Goal: Task Accomplishment & Management: Use online tool/utility

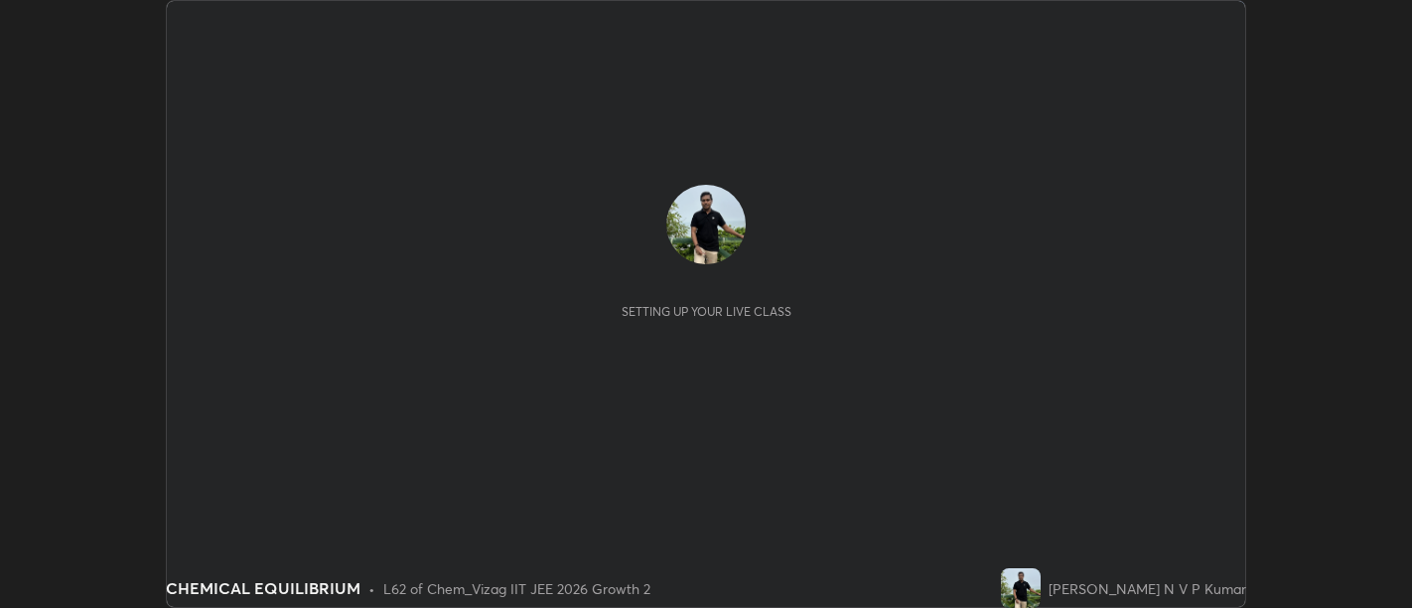
scroll to position [608, 1411]
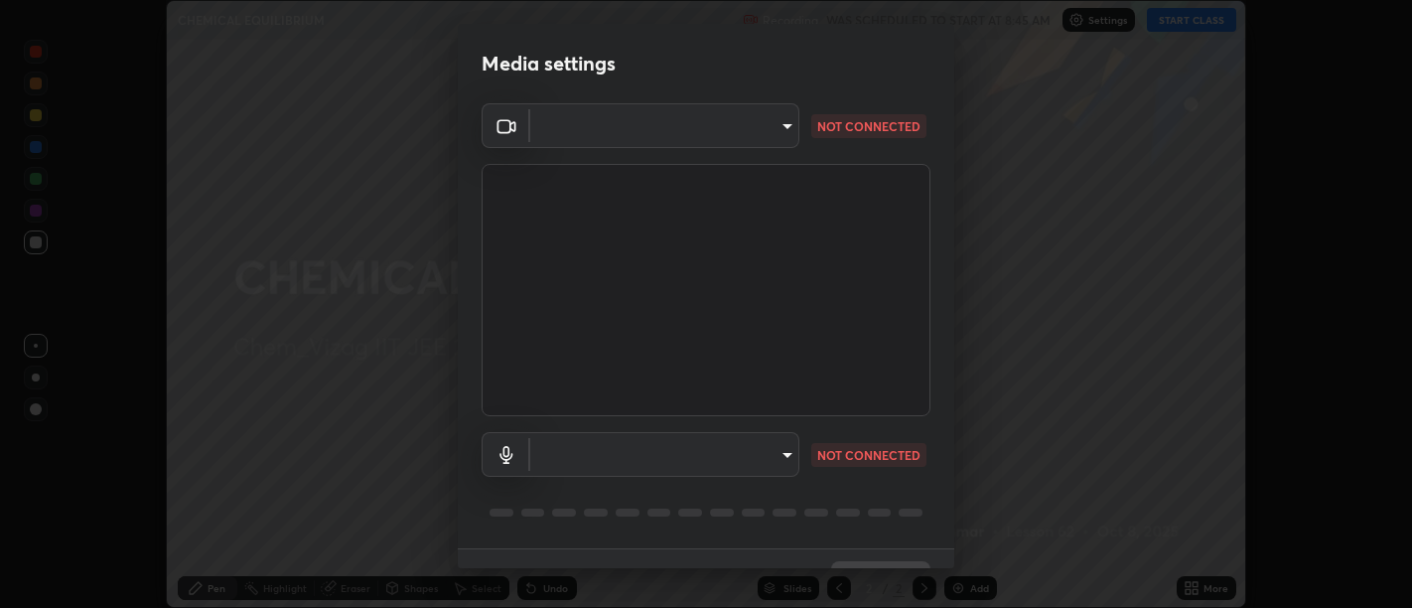
type input "fd4b25499a12800e5b7107d6723a95229063f164a074f43f6854b36ac43e4cf2"
type input "dfca4b5477fcf452a8f1bc48869c3cbfdaf4f22af31f88e8289bf4e3e773fa6a"
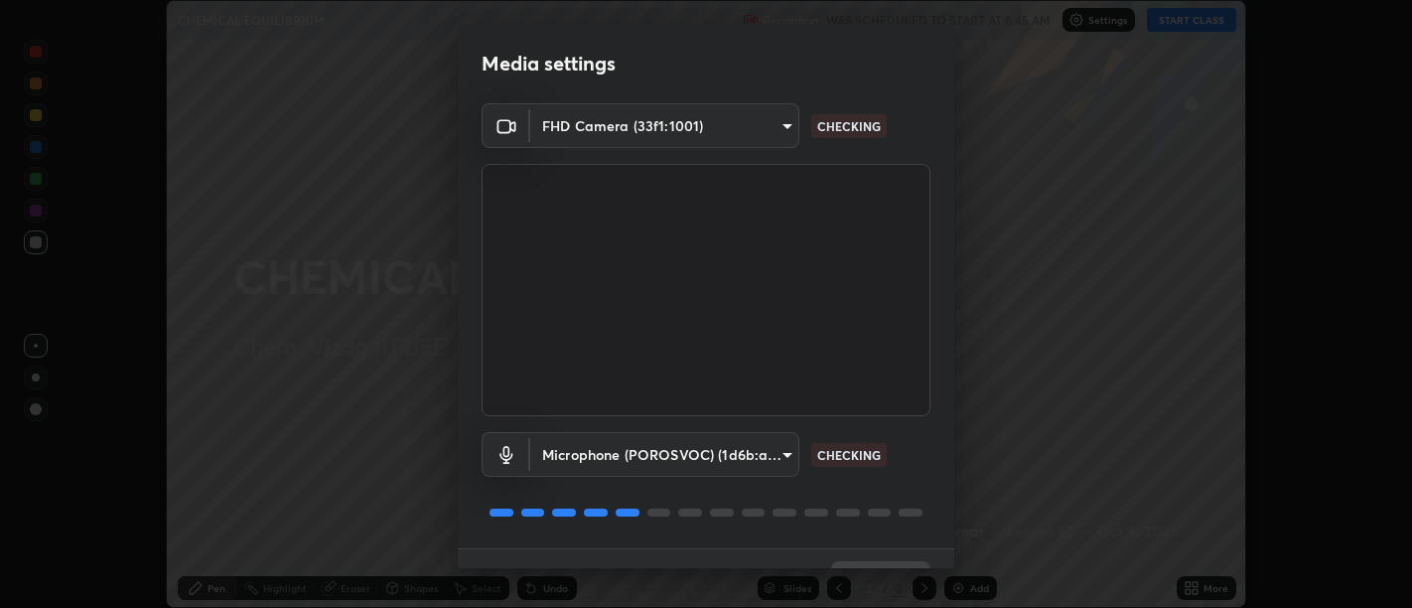
scroll to position [43, 0]
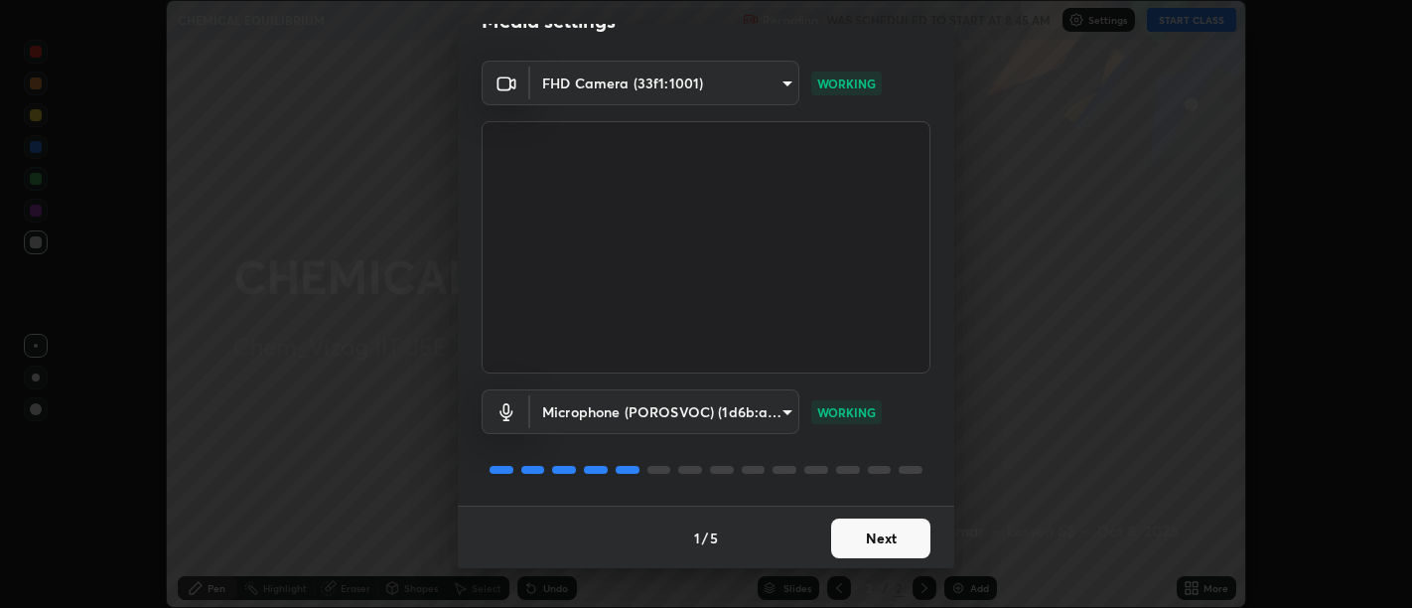
click at [896, 536] on button "Next" at bounding box center [880, 538] width 99 height 40
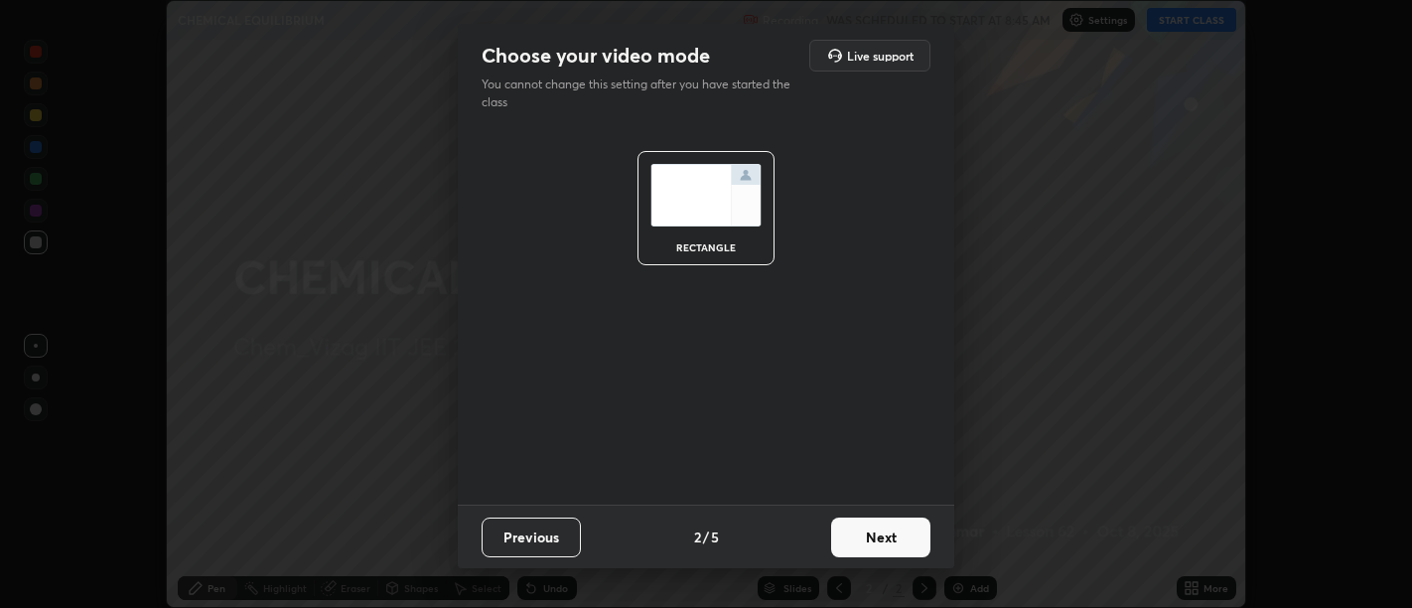
scroll to position [0, 0]
click at [899, 541] on button "Next" at bounding box center [880, 537] width 99 height 40
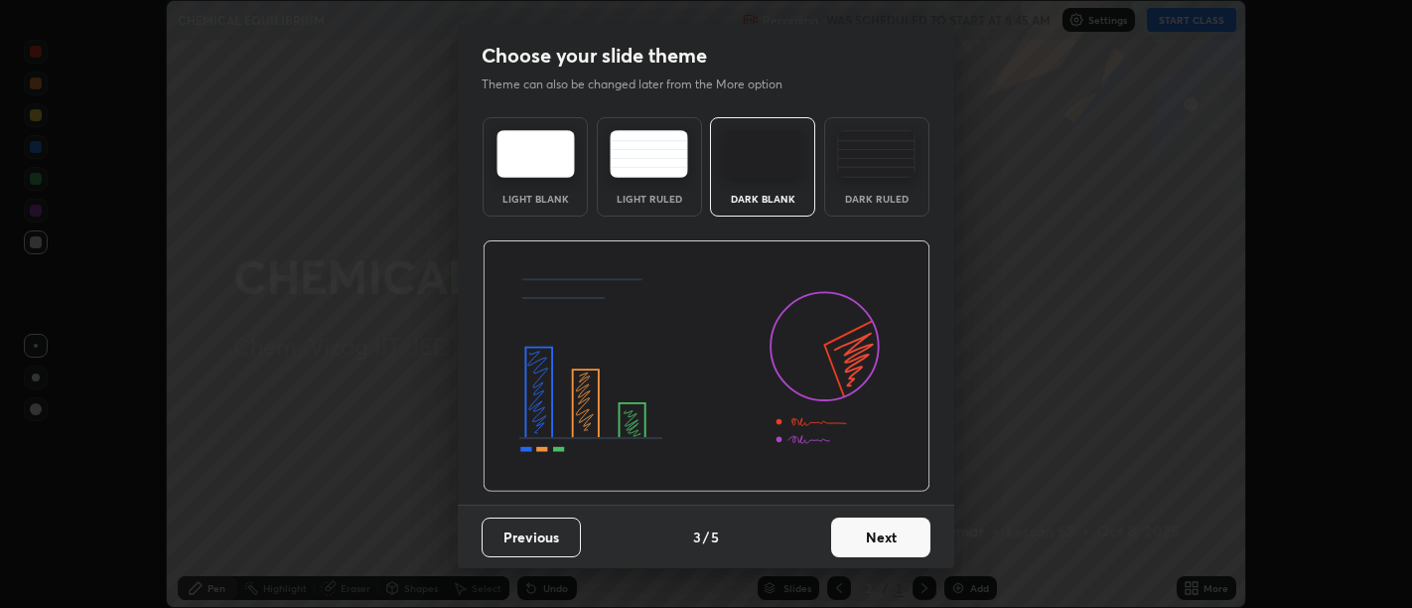
click at [901, 540] on button "Next" at bounding box center [880, 537] width 99 height 40
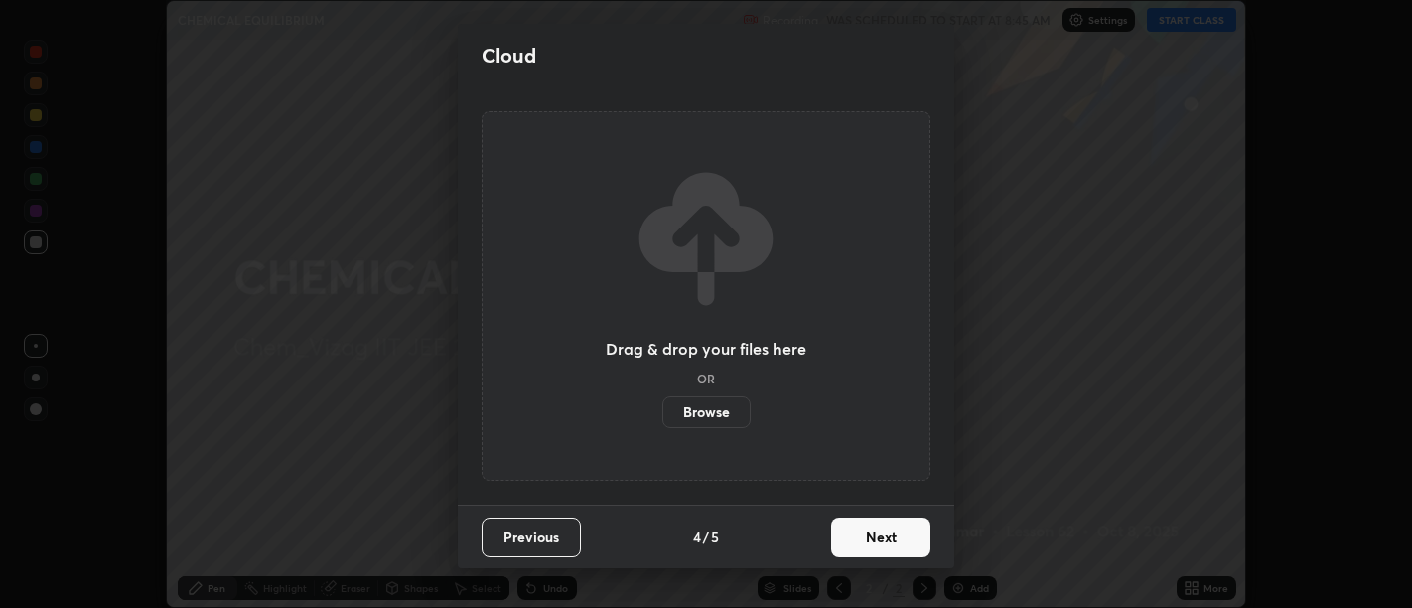
click at [902, 536] on button "Next" at bounding box center [880, 537] width 99 height 40
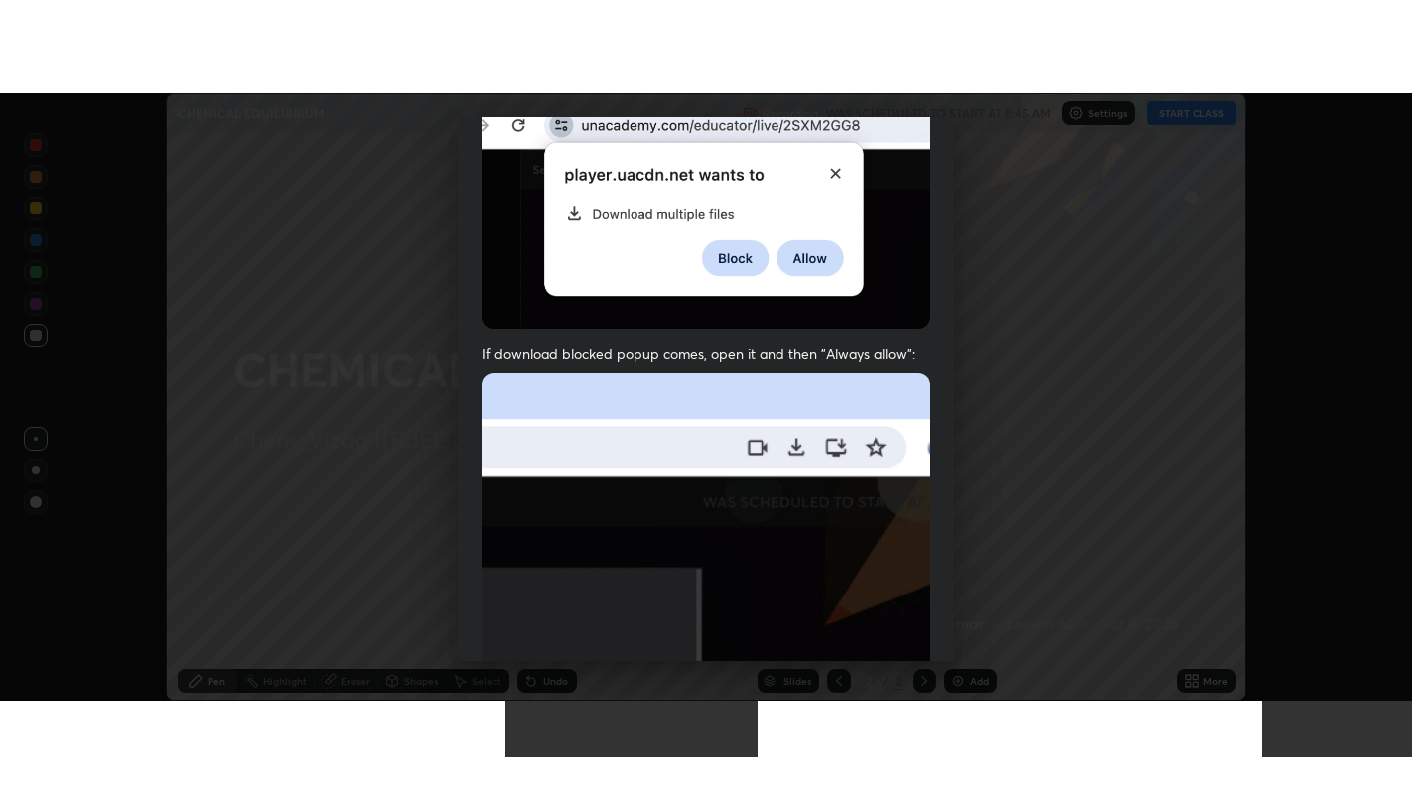
scroll to position [448, 0]
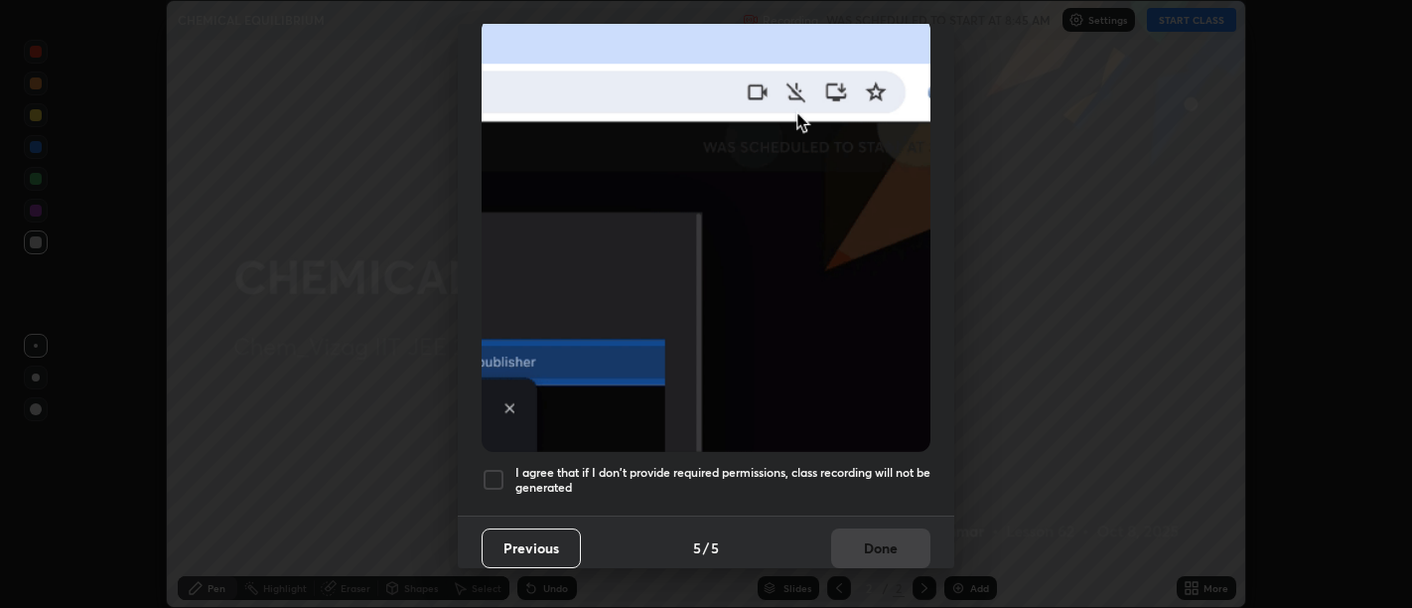
click at [883, 466] on h5 "I agree that if I don't provide required permissions, class recording will not …" at bounding box center [722, 480] width 415 height 31
click at [889, 541] on button "Done" at bounding box center [880, 548] width 99 height 40
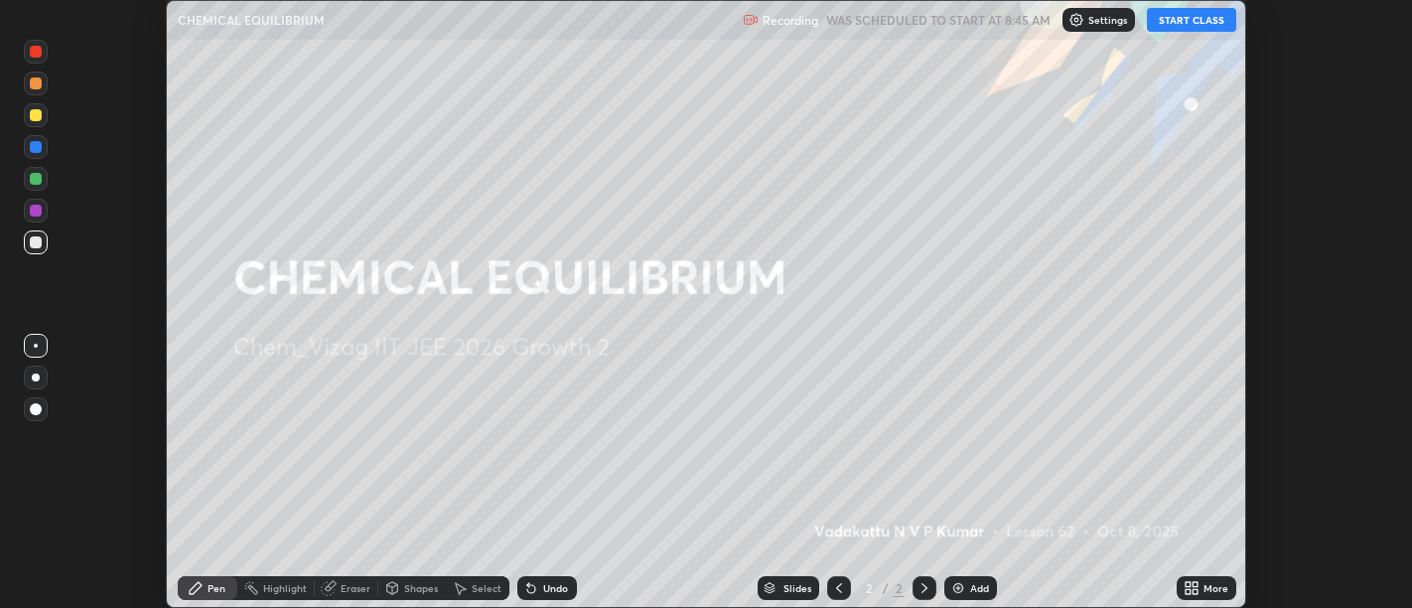
click at [1193, 24] on button "START CLASS" at bounding box center [1191, 20] width 89 height 24
click at [1189, 583] on icon at bounding box center [1188, 584] width 5 height 5
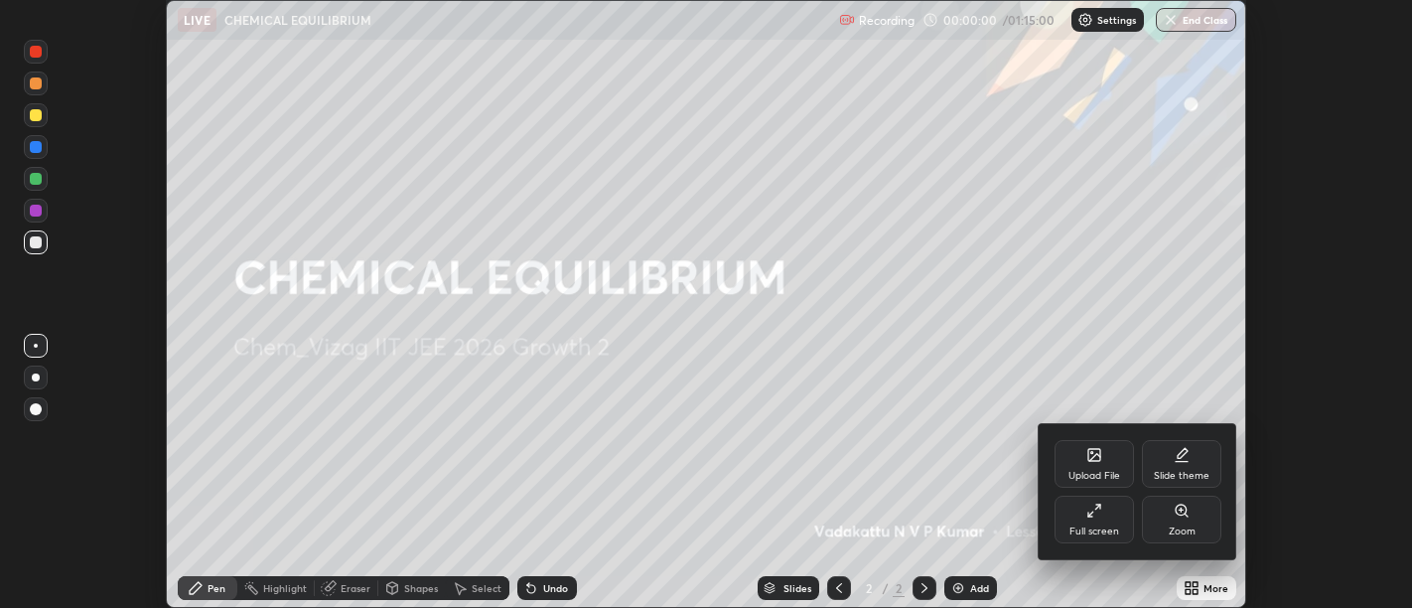
click at [1099, 516] on icon at bounding box center [1094, 510] width 16 height 16
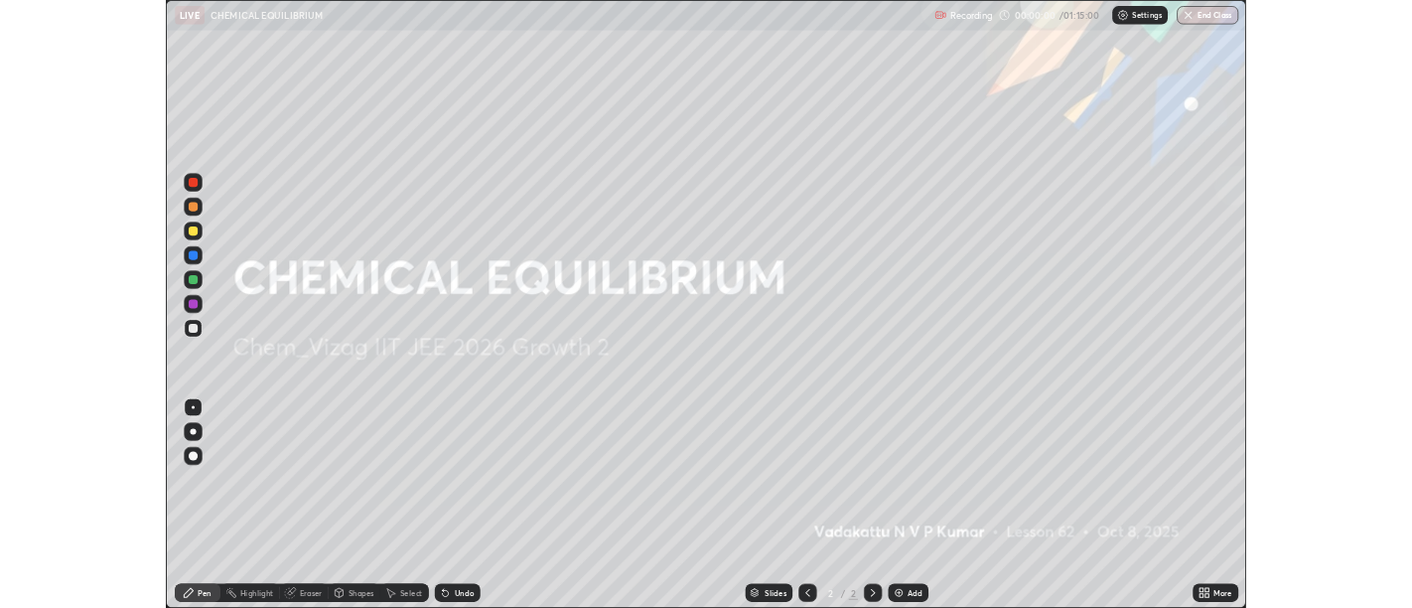
scroll to position [794, 1412]
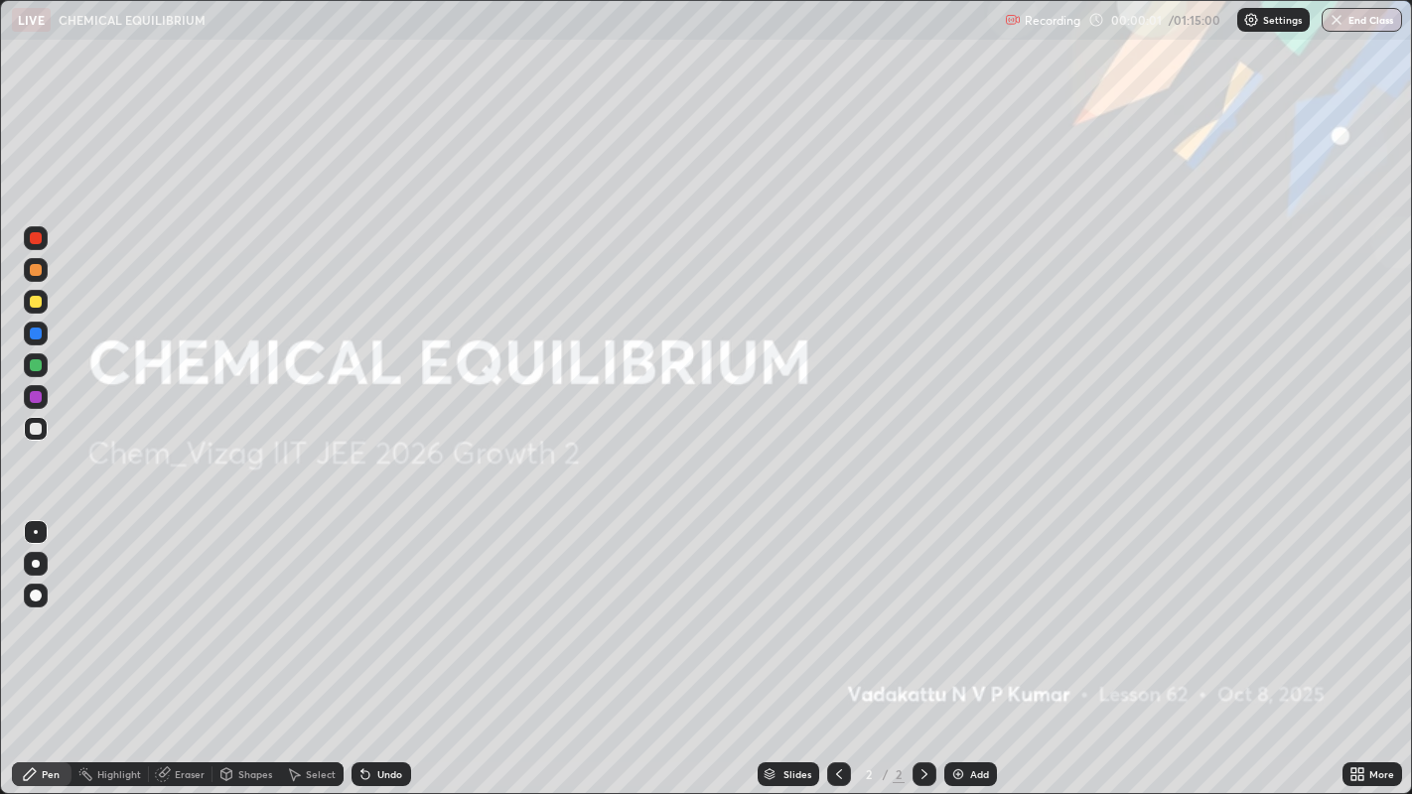
click at [965, 607] on div "Add" at bounding box center [970, 775] width 53 height 24
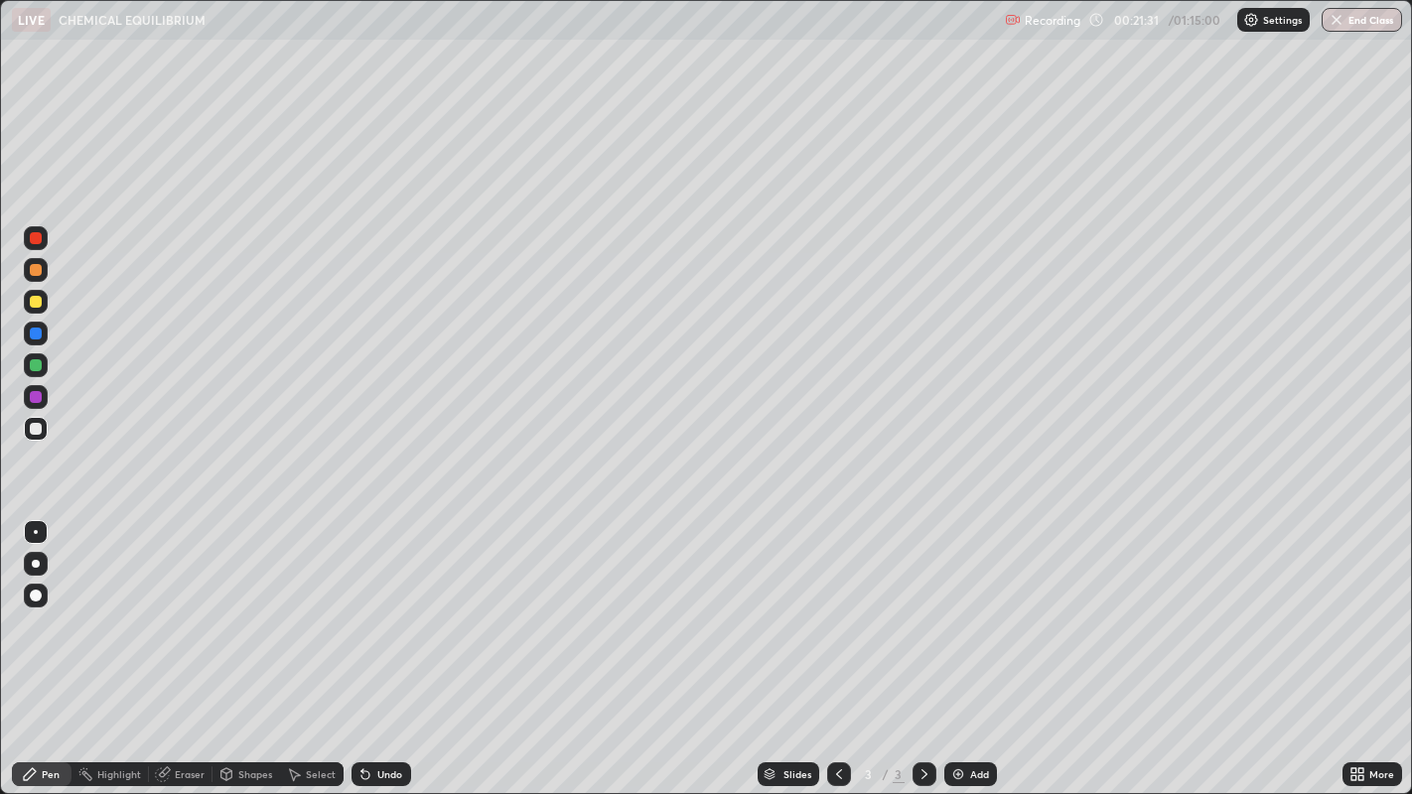
click at [964, 607] on div "Add" at bounding box center [970, 775] width 53 height 24
click at [316, 607] on div "Select" at bounding box center [321, 774] width 30 height 10
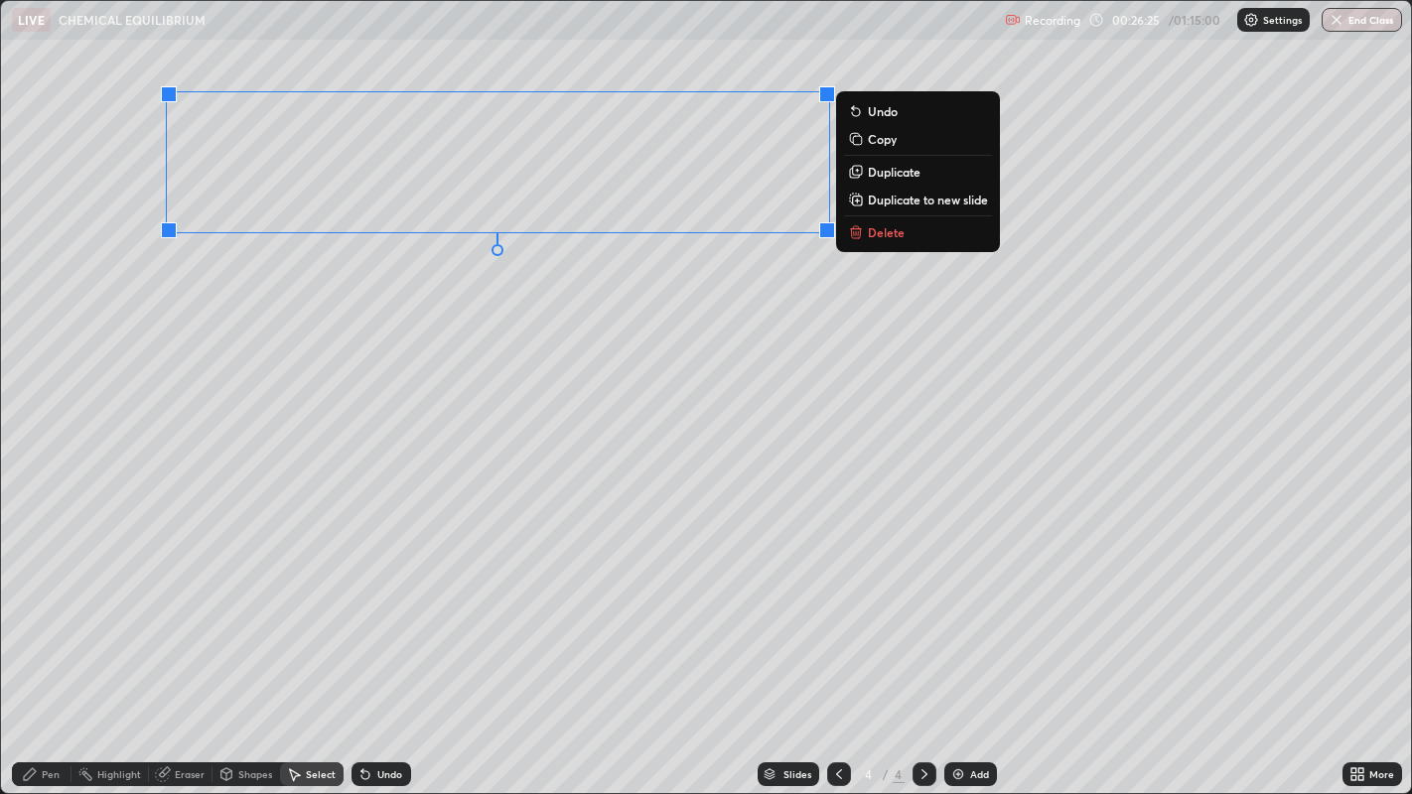
click at [881, 236] on p "Delete" at bounding box center [886, 232] width 37 height 16
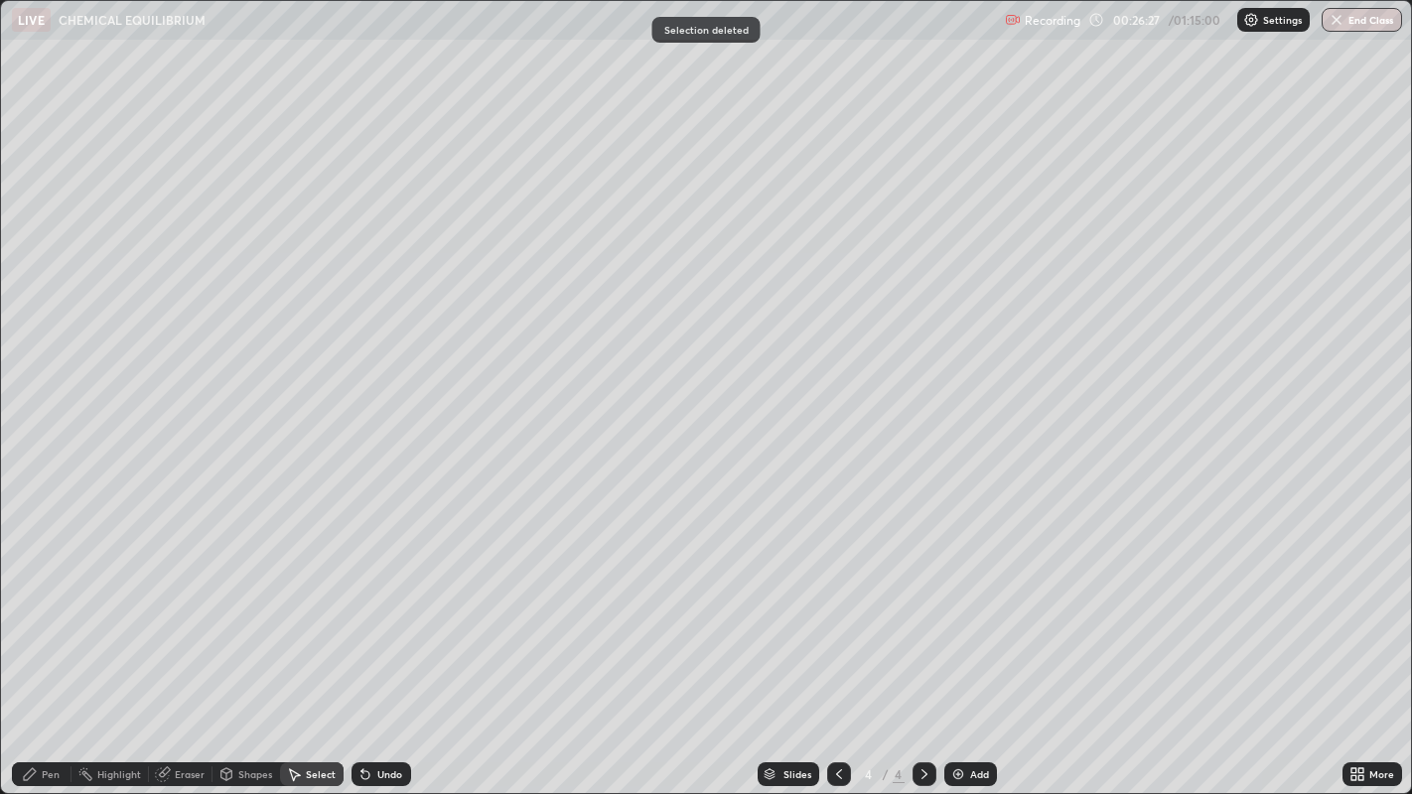
click at [45, 607] on div "Pen" at bounding box center [42, 775] width 60 height 24
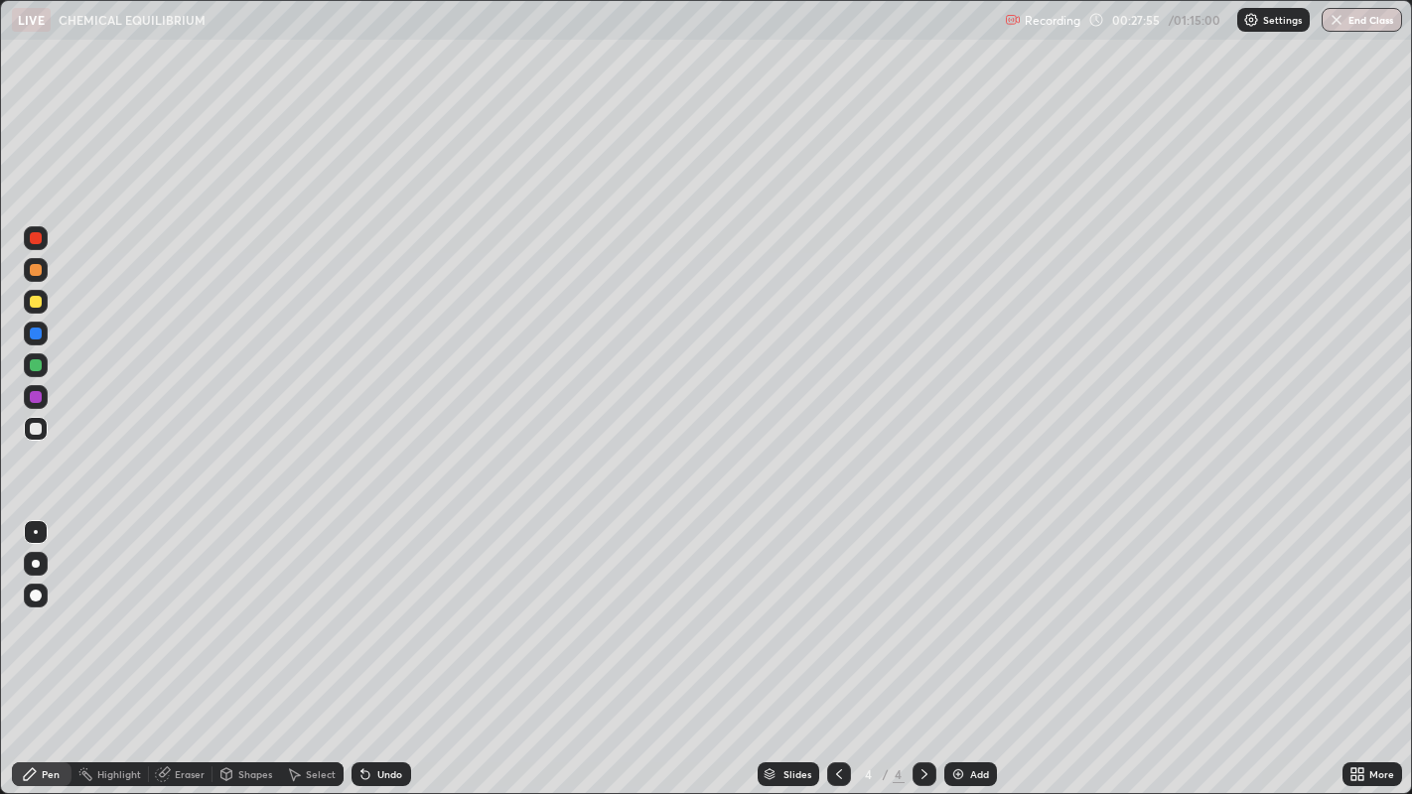
click at [327, 607] on div "Select" at bounding box center [312, 775] width 64 height 24
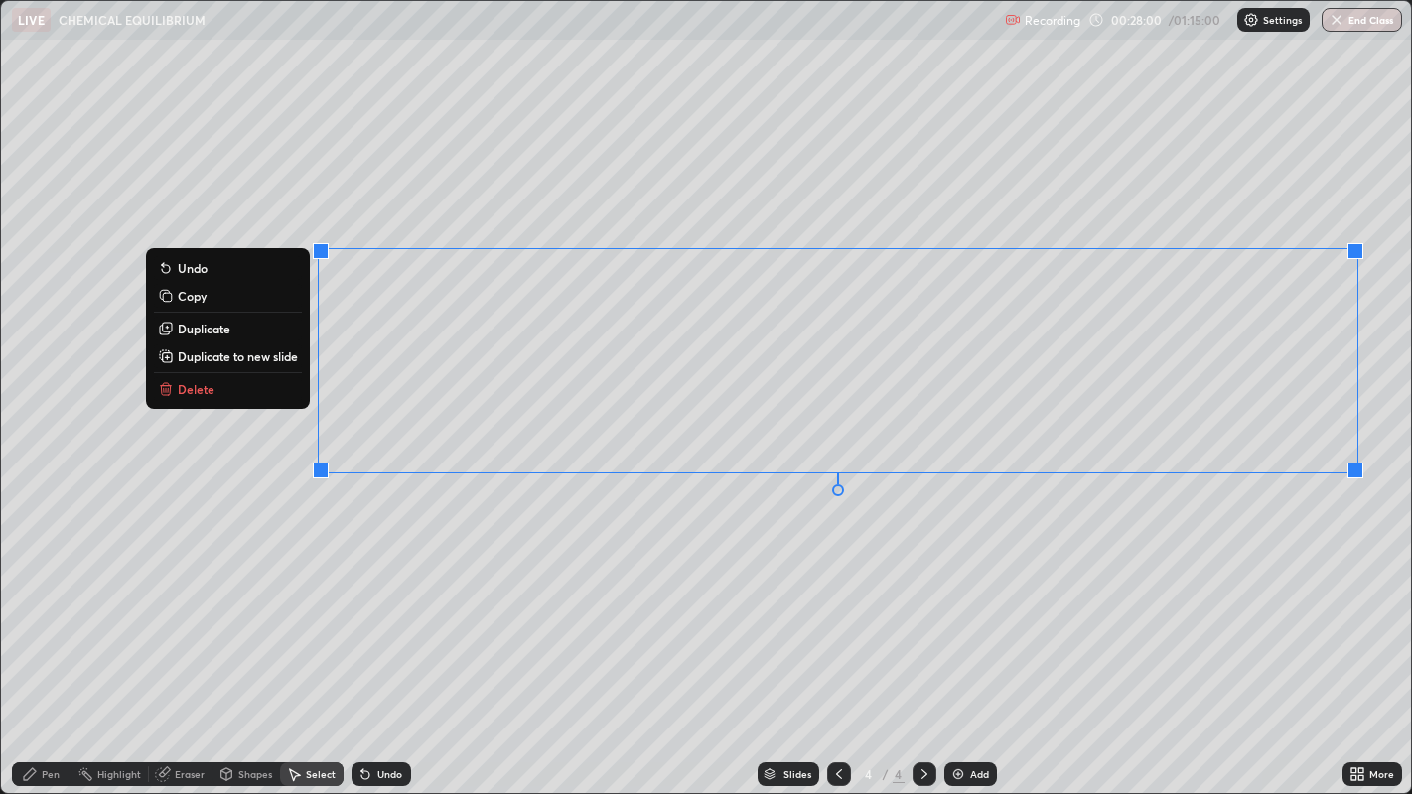
click at [209, 395] on p "Delete" at bounding box center [196, 389] width 37 height 16
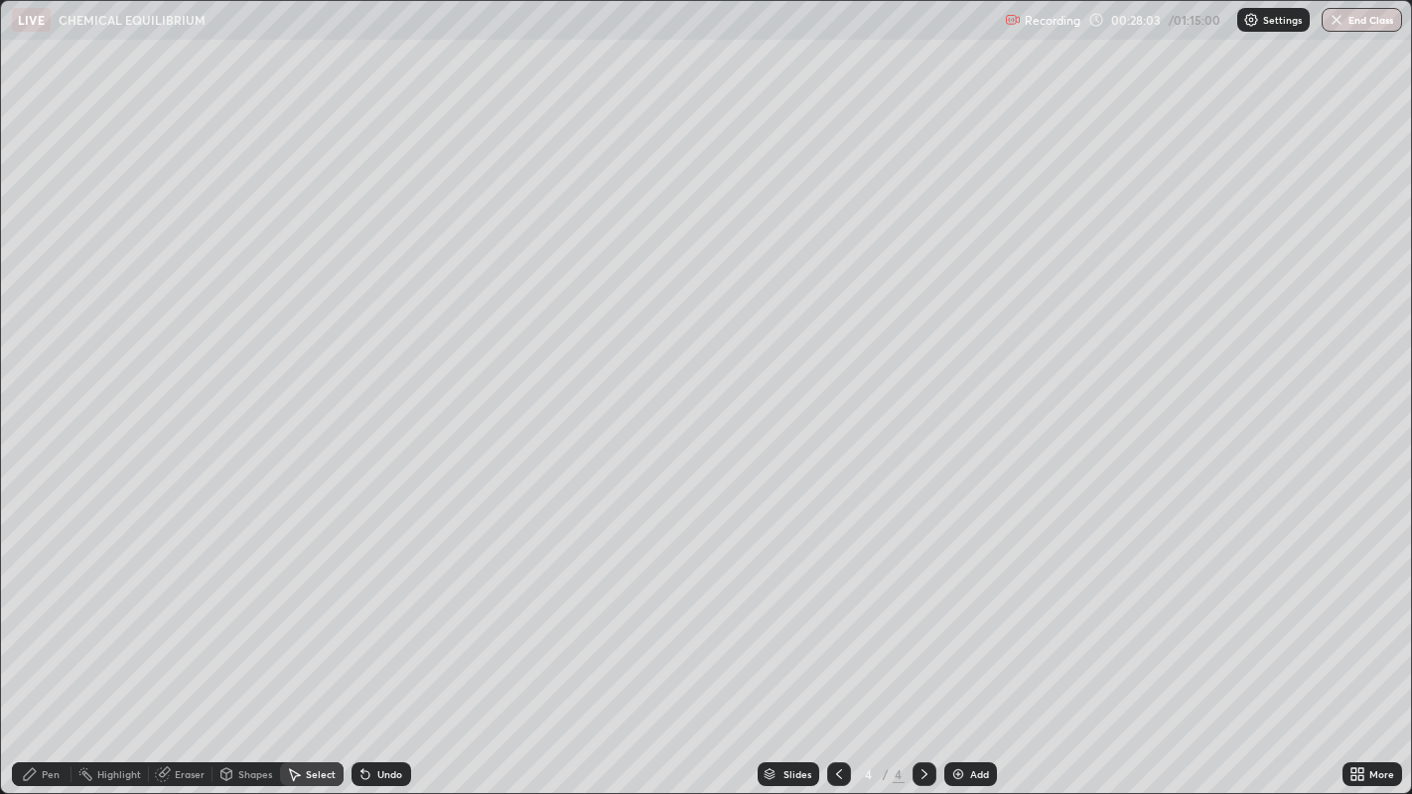
click at [192, 607] on div "Eraser" at bounding box center [190, 774] width 30 height 10
click at [30, 598] on div at bounding box center [36, 596] width 12 height 12
click at [56, 607] on div "Pen" at bounding box center [51, 774] width 18 height 10
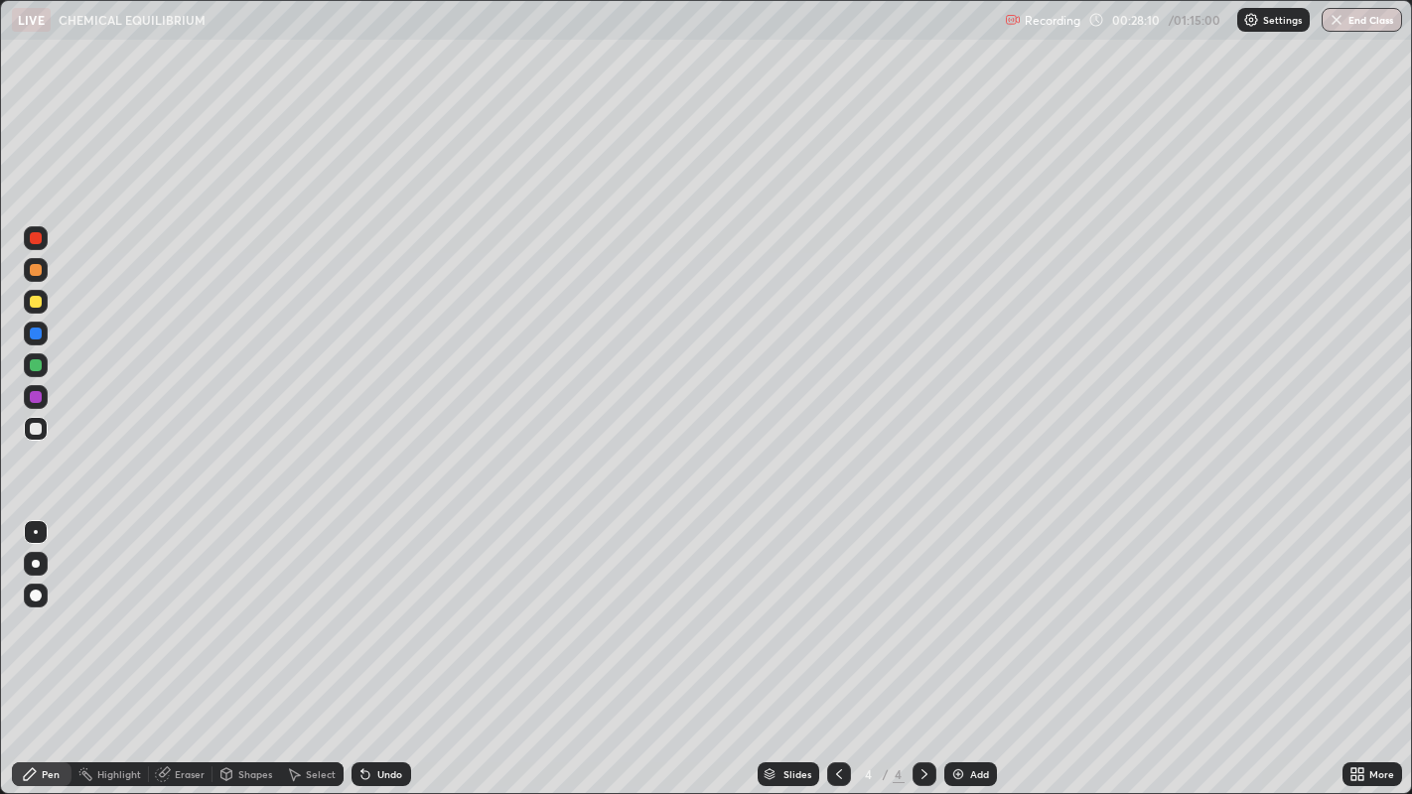
click at [197, 607] on div "Eraser" at bounding box center [181, 775] width 64 height 24
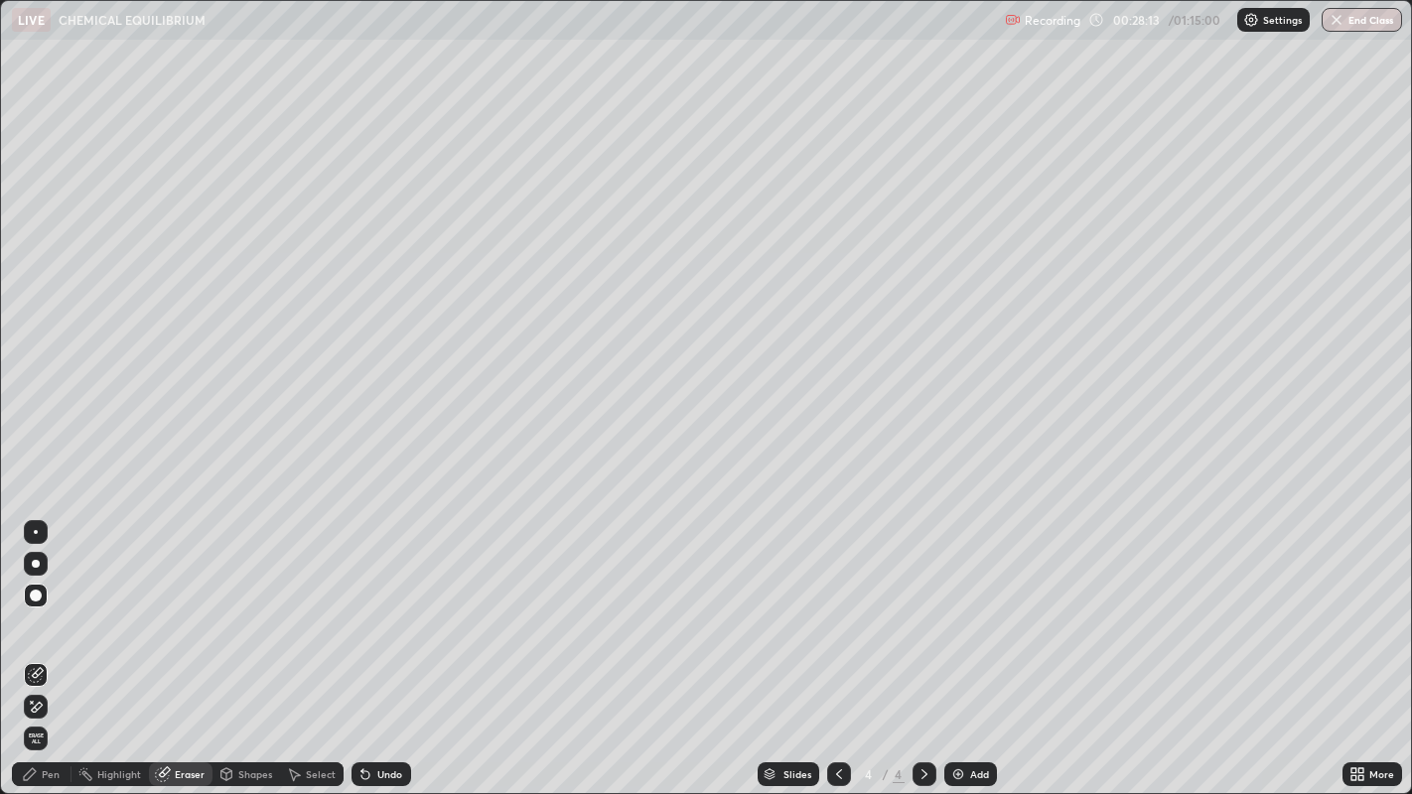
click at [62, 607] on div "Pen" at bounding box center [42, 775] width 60 height 24
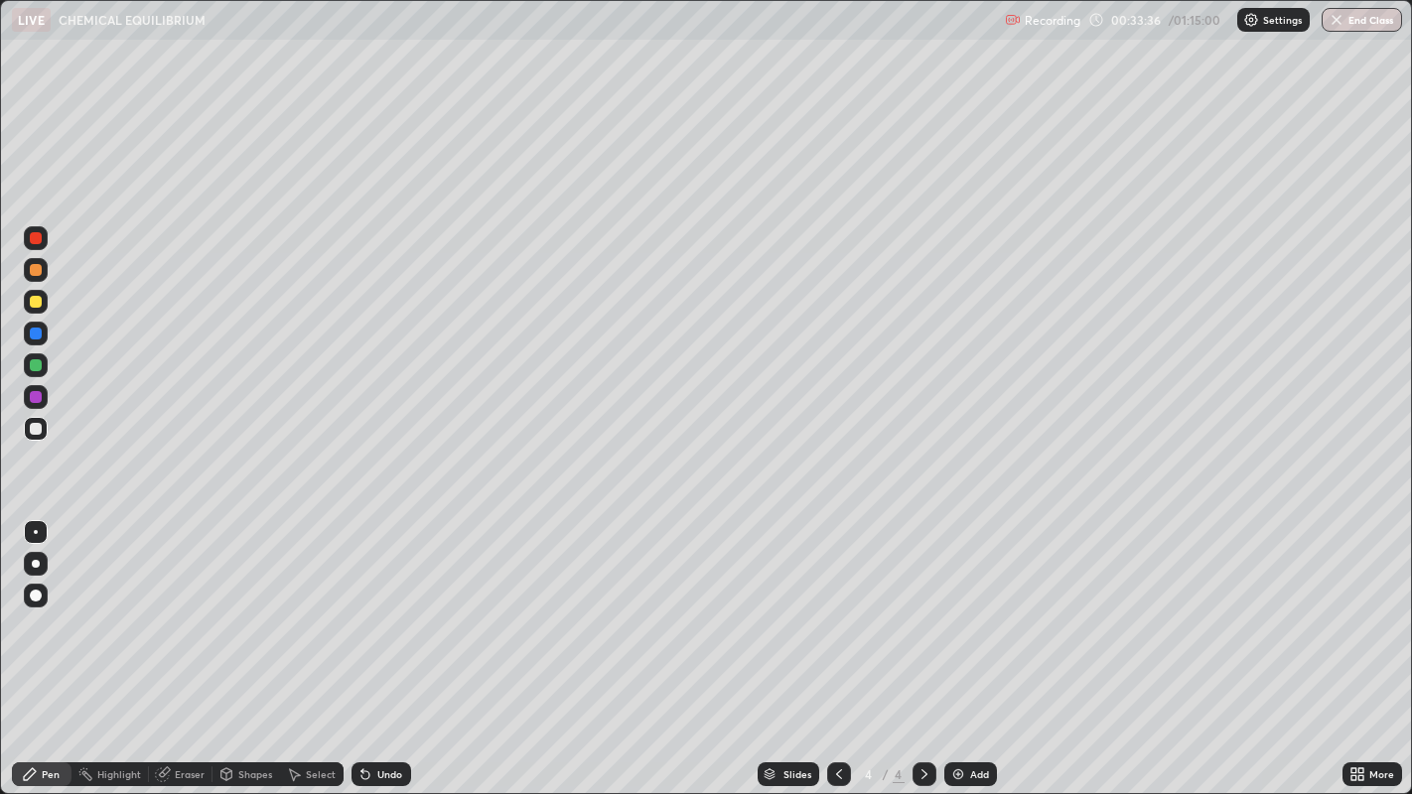
click at [970, 607] on div "Add" at bounding box center [979, 774] width 19 height 10
click at [201, 607] on div "Eraser" at bounding box center [190, 774] width 30 height 10
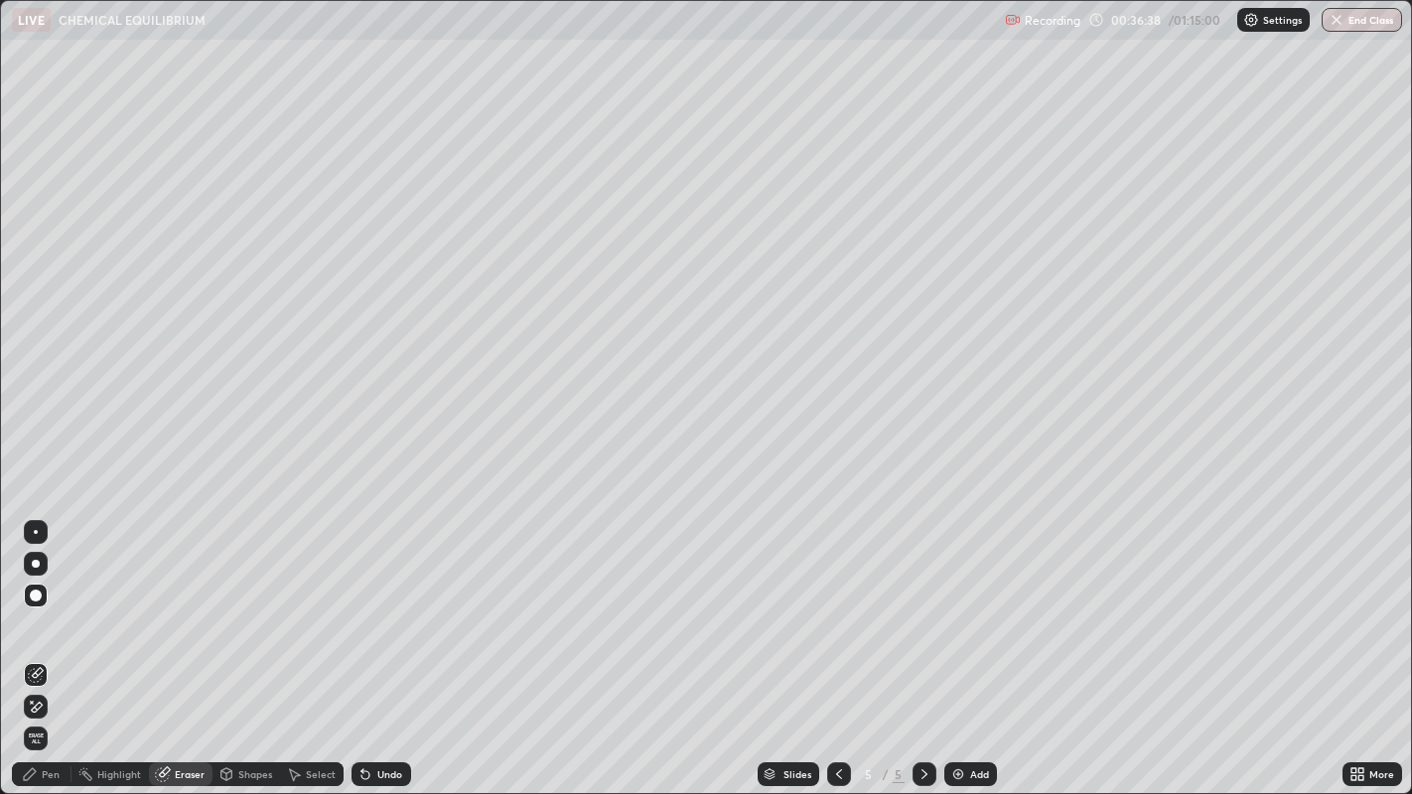
click at [53, 607] on div "Pen" at bounding box center [51, 774] width 18 height 10
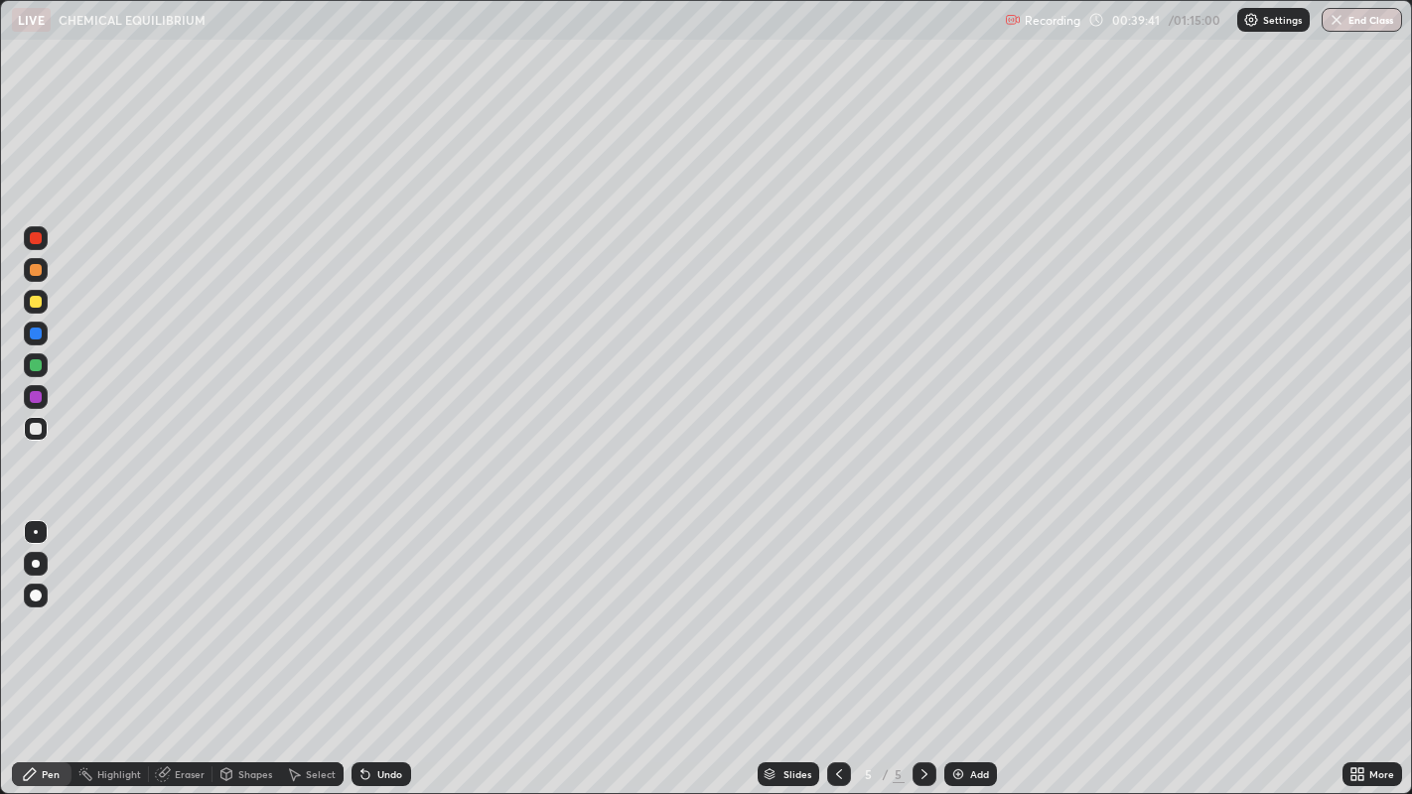
click at [966, 607] on div "Add" at bounding box center [970, 775] width 53 height 24
click at [197, 607] on div "Eraser" at bounding box center [190, 774] width 30 height 10
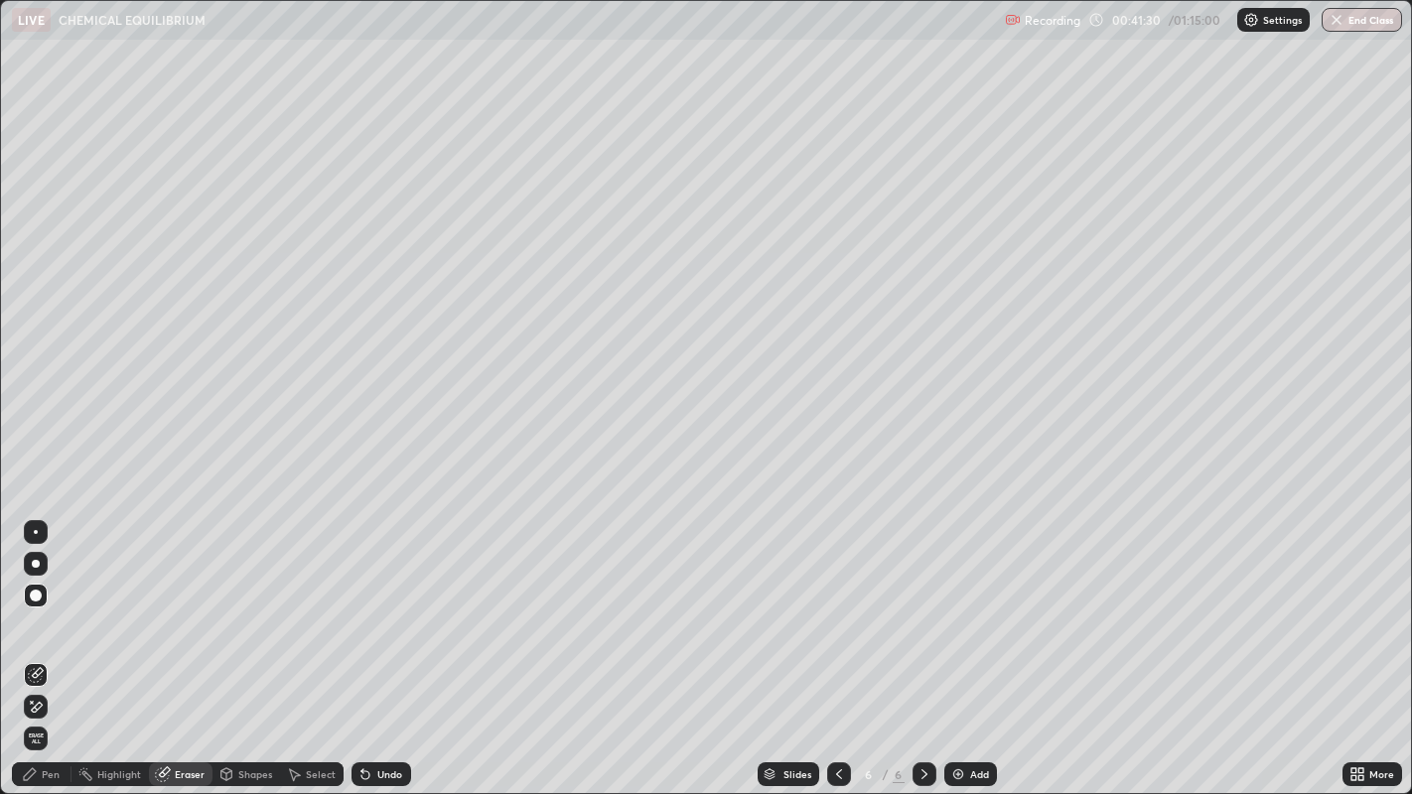
click at [57, 607] on div "Pen" at bounding box center [51, 774] width 18 height 10
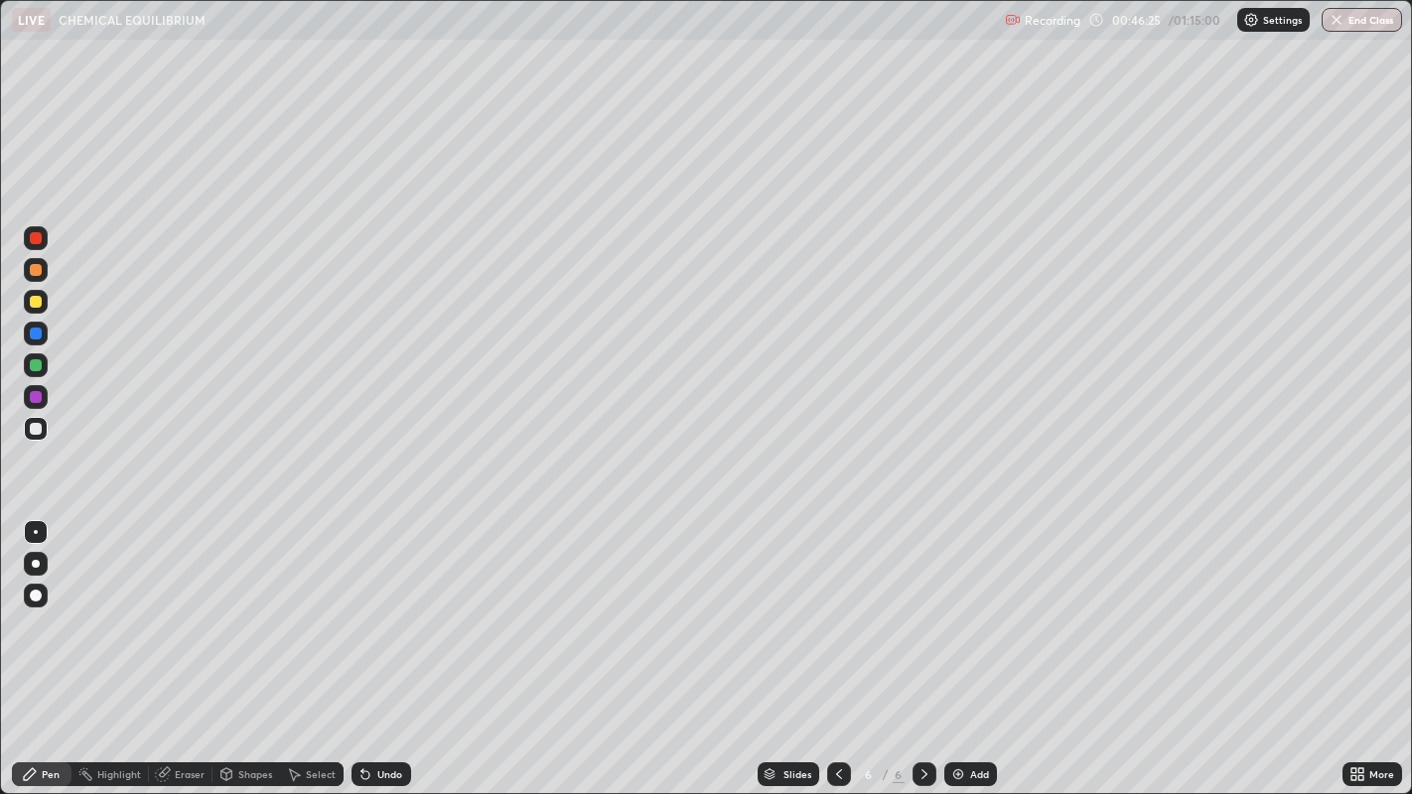
click at [196, 607] on div "Eraser" at bounding box center [190, 774] width 30 height 10
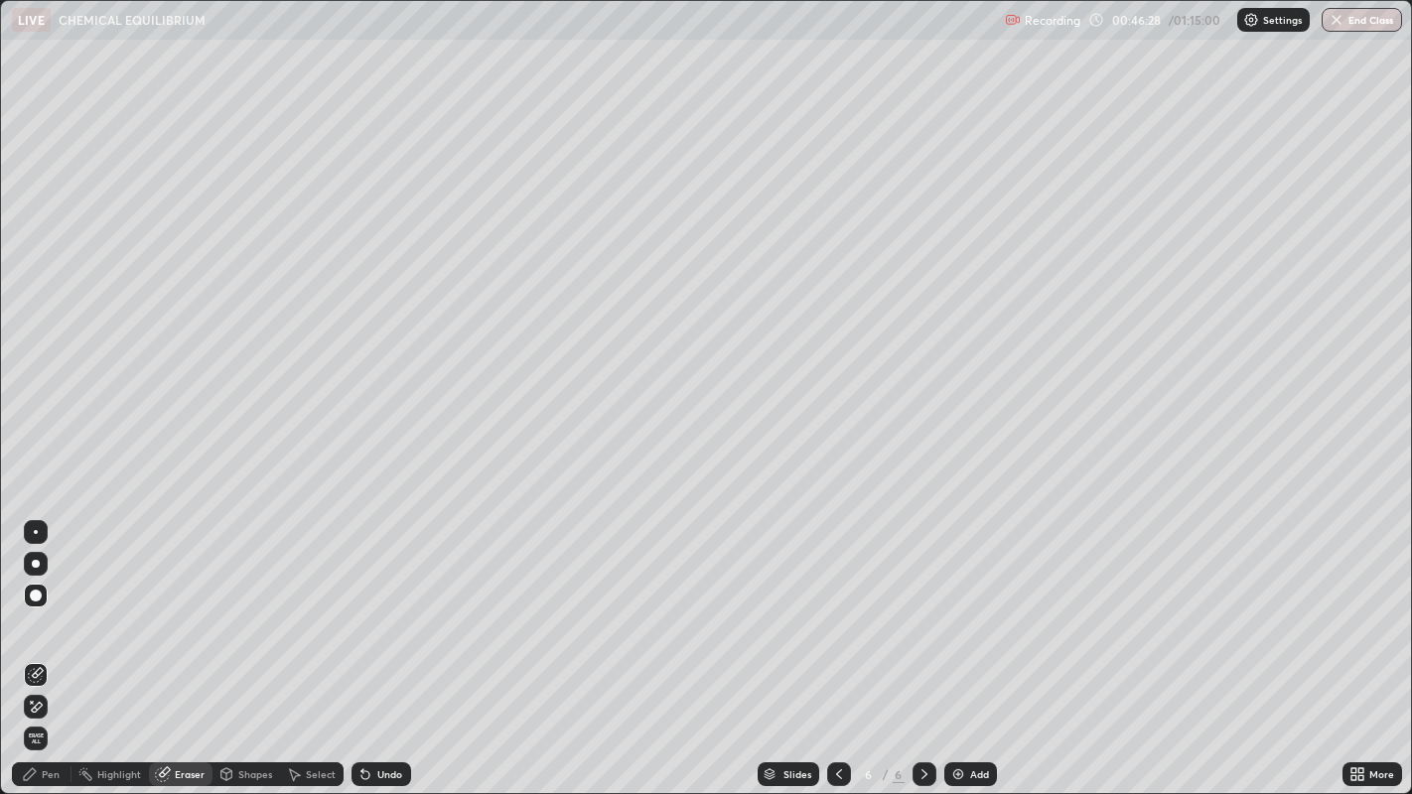
click at [61, 607] on div "Pen" at bounding box center [42, 775] width 60 height 24
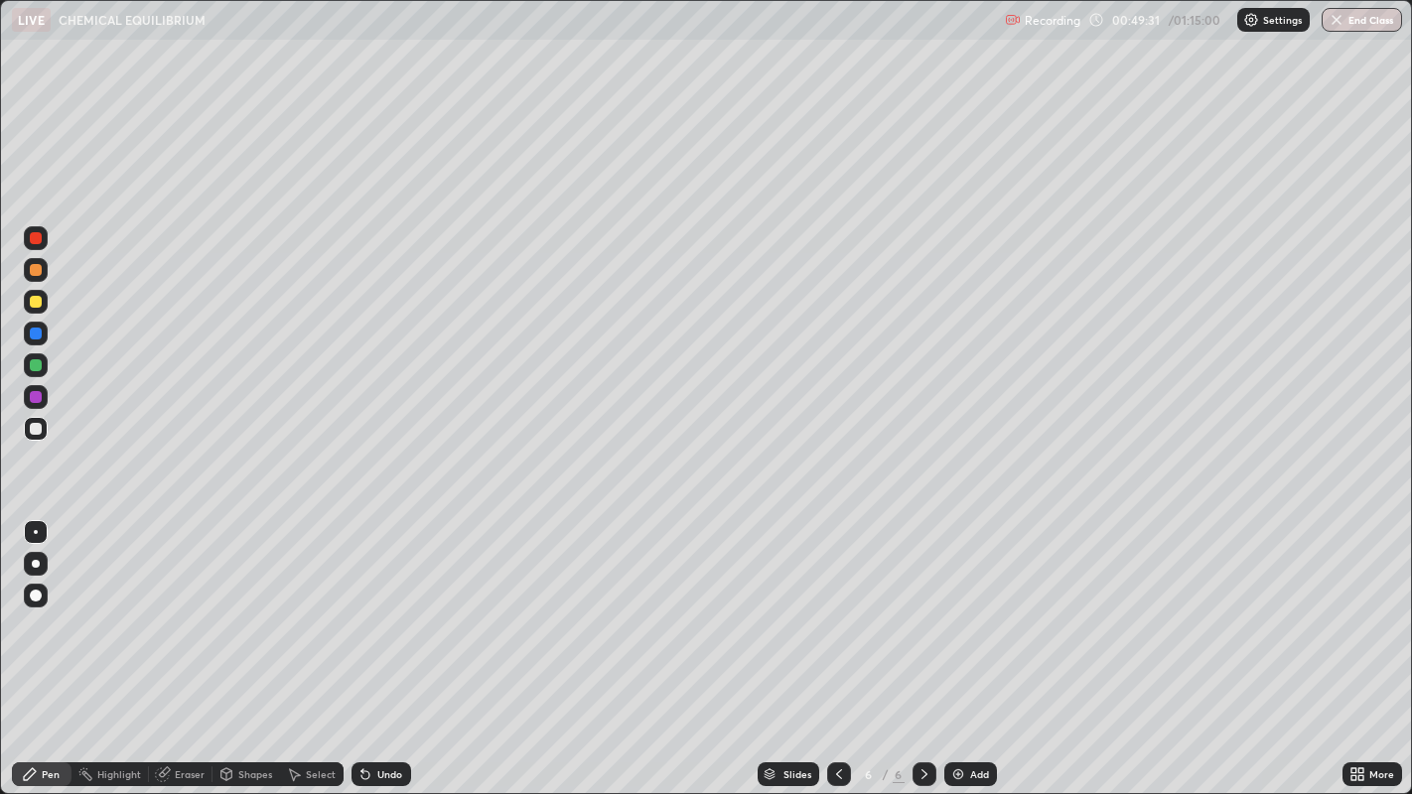
click at [966, 607] on div "Add" at bounding box center [970, 775] width 53 height 24
click at [1355, 14] on button "End Class" at bounding box center [1362, 20] width 80 height 24
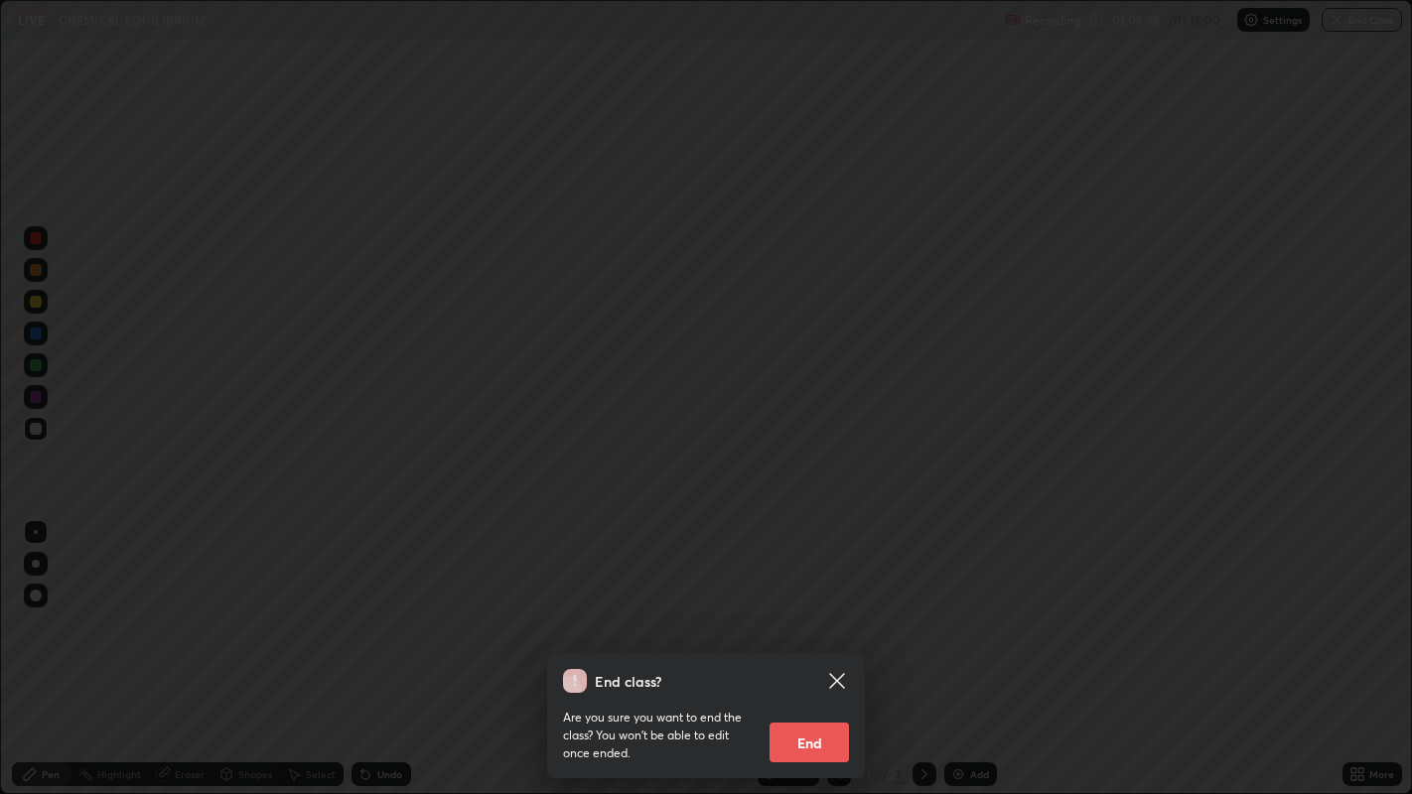
click at [806, 607] on button "End" at bounding box center [808, 743] width 79 height 40
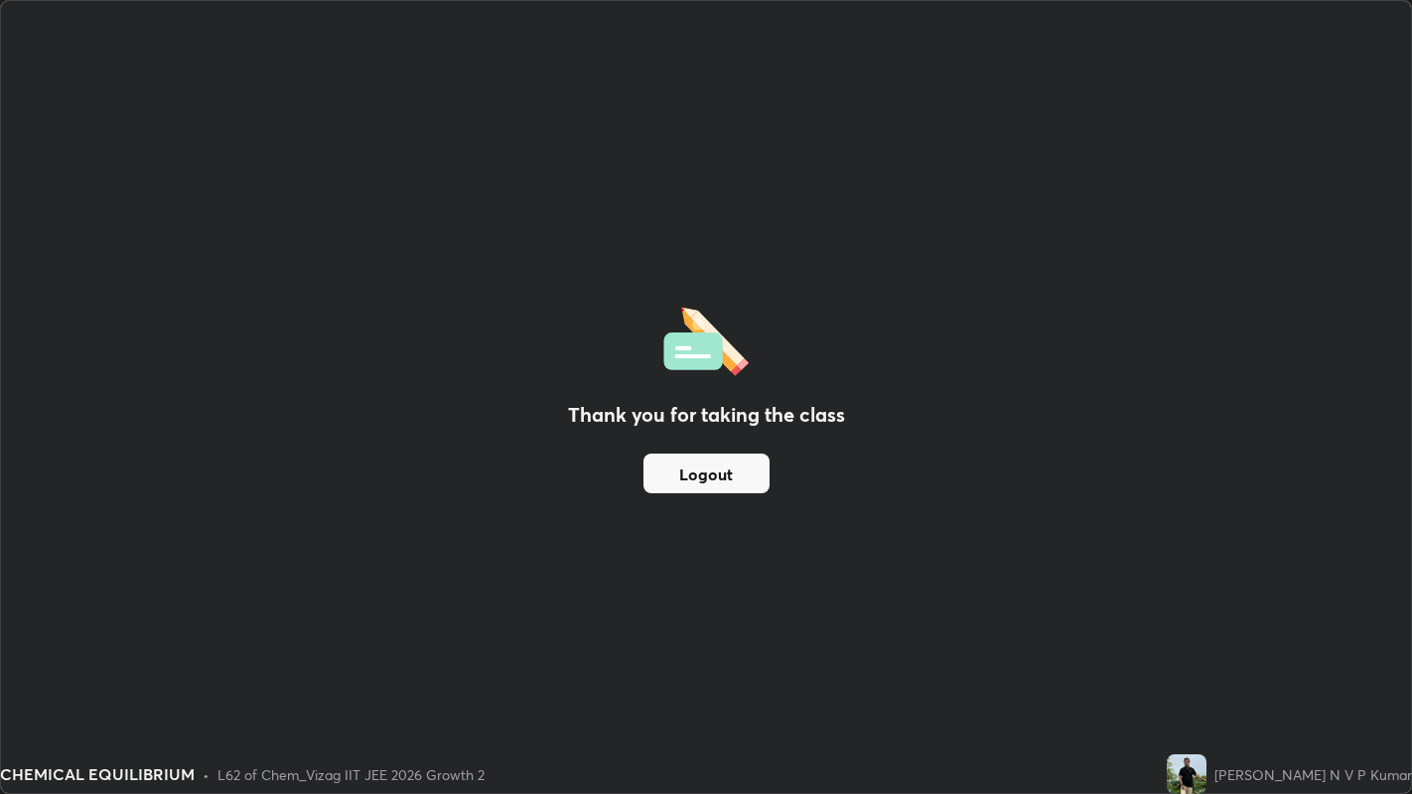
click at [719, 477] on button "Logout" at bounding box center [706, 474] width 126 height 40
click at [1206, 607] on img at bounding box center [1187, 775] width 40 height 40
click at [731, 468] on button "Logout" at bounding box center [706, 474] width 126 height 40
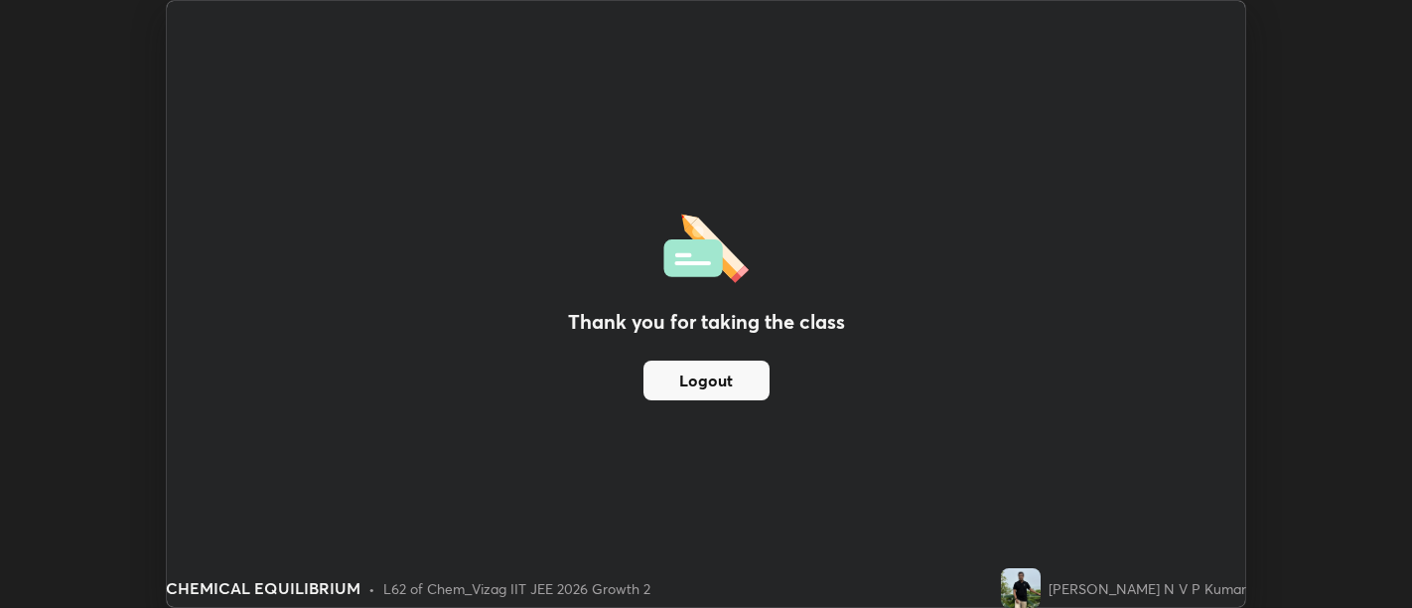
scroll to position [98681, 97876]
click at [899, 421] on div "Thank you for taking the class Logout" at bounding box center [706, 304] width 1078 height 606
